Goal: Transaction & Acquisition: Download file/media

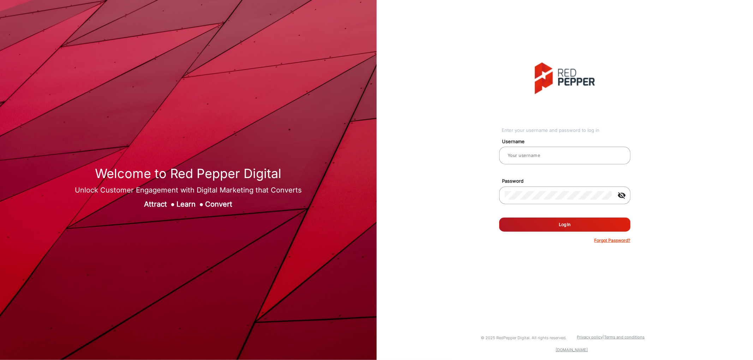
type input "[PERSON_NAME]"
click at [544, 222] on button "Log In" at bounding box center [564, 225] width 131 height 14
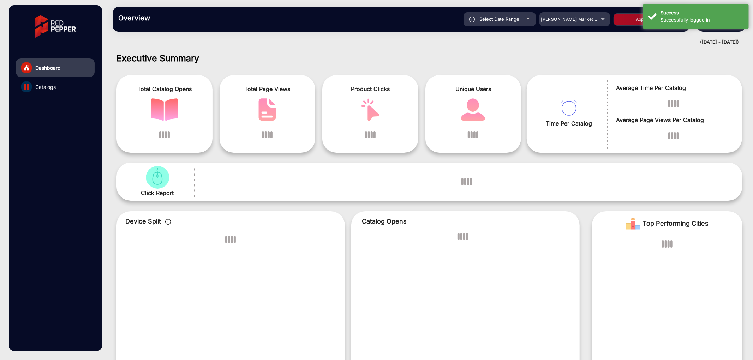
scroll to position [5, 0]
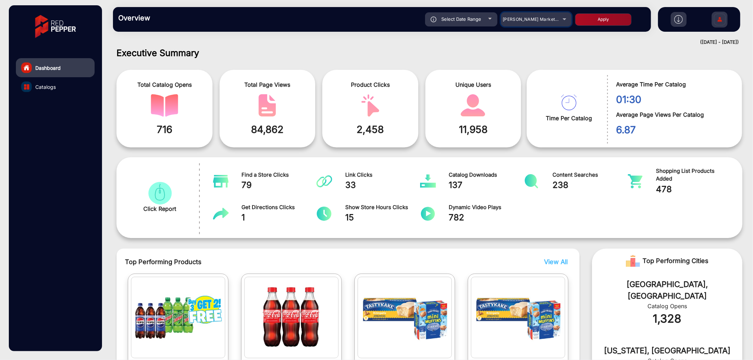
click at [548, 22] on span "[PERSON_NAME] Markets - Dynamic E-commerce Edition" at bounding box center [563, 19] width 123 height 5
click at [542, 20] on div at bounding box center [376, 180] width 753 height 360
click at [549, 14] on mat-select "[PERSON_NAME] Markets - Dynamic E-commerce Edition" at bounding box center [536, 19] width 71 height 14
click at [490, 37] on div "Overview Reports Understand what makes your customers tick and learn how they a…" at bounding box center [429, 19] width 647 height 39
click at [538, 27] on div "Overview Reports Understand what makes your customers tick and learn how they a…" at bounding box center [382, 19] width 538 height 25
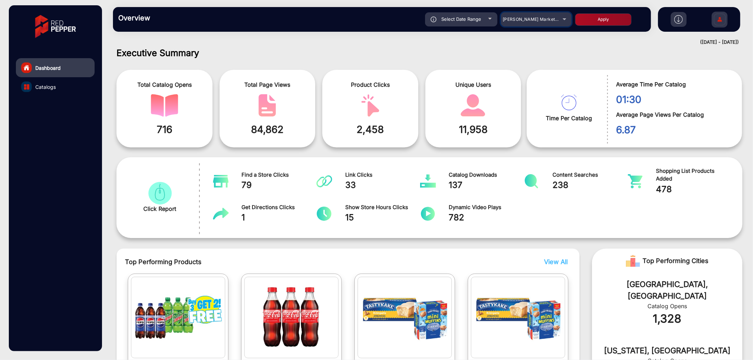
click at [543, 20] on span "[PERSON_NAME] Markets - Dynamic E-commerce Edition" at bounding box center [563, 19] width 123 height 5
click at [425, 79] on div at bounding box center [376, 180] width 753 height 360
click at [453, 25] on div "Select Date Range" at bounding box center [461, 19] width 72 height 14
type input "[DATE]"
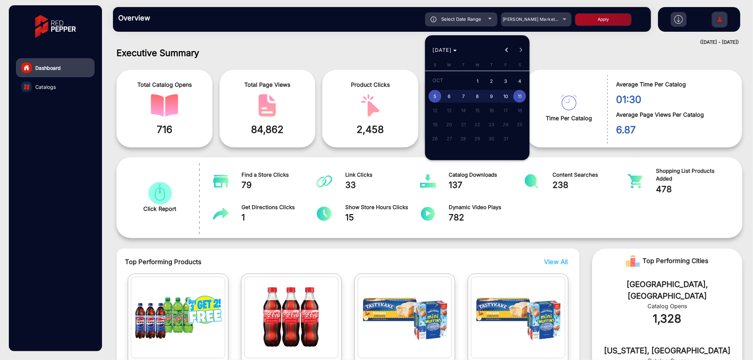
click at [212, 27] on div at bounding box center [376, 180] width 753 height 360
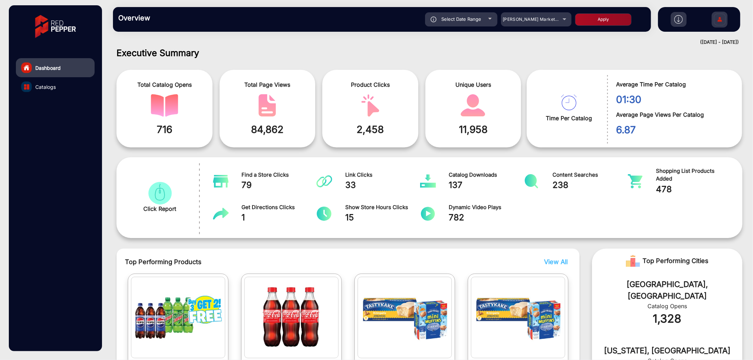
click at [52, 80] on link "Catalogs" at bounding box center [55, 86] width 79 height 19
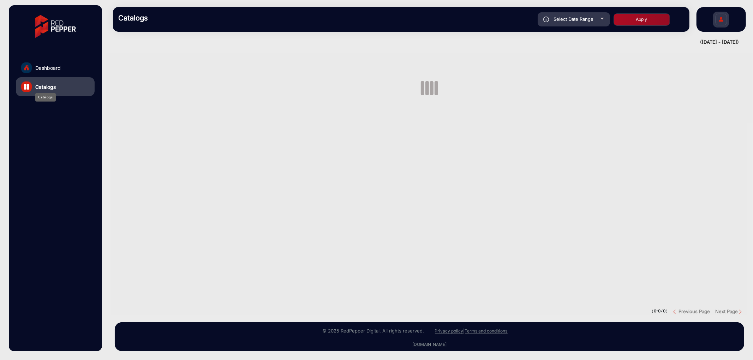
click at [55, 85] on span "Catalogs" at bounding box center [45, 86] width 20 height 7
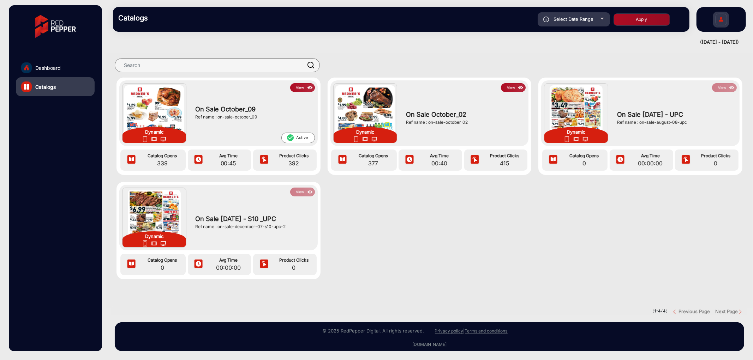
click at [302, 87] on button "View" at bounding box center [302, 87] width 25 height 9
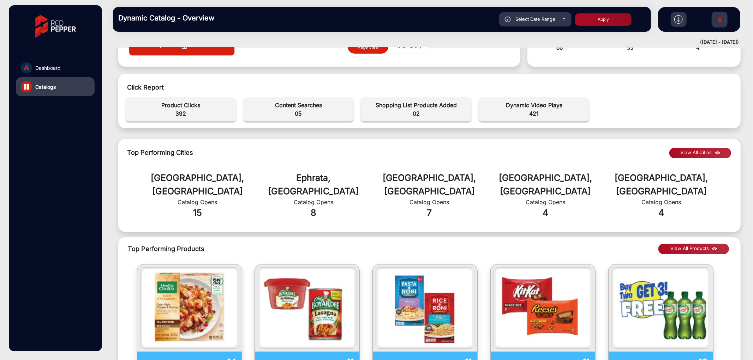
scroll to position [235, 0]
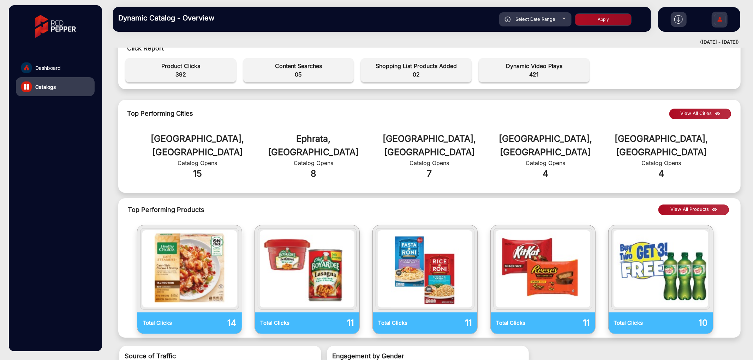
click at [678, 16] on img at bounding box center [678, 19] width 8 height 8
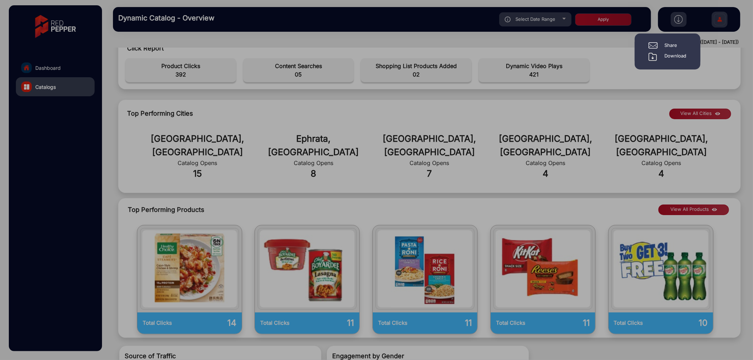
click at [669, 53] on div "Download" at bounding box center [675, 57] width 22 height 8
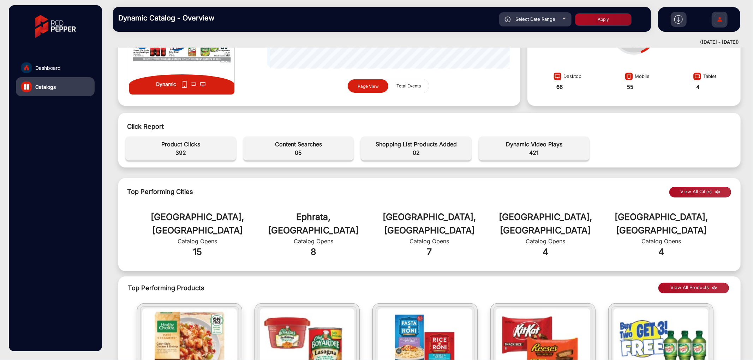
scroll to position [0, 0]
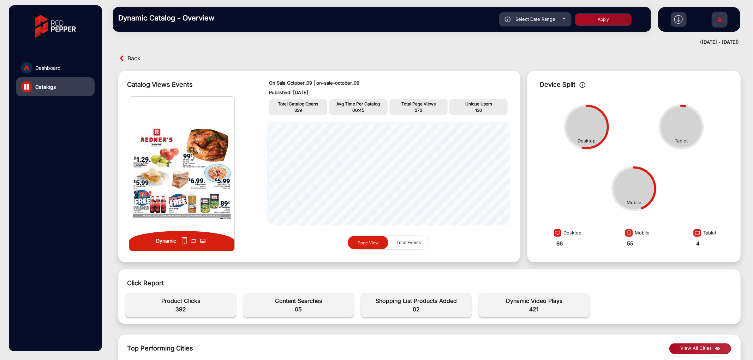
click at [558, 22] on div "Select Date Range" at bounding box center [535, 19] width 72 height 14
type input "[DATE]"
